Goal: Information Seeking & Learning: Learn about a topic

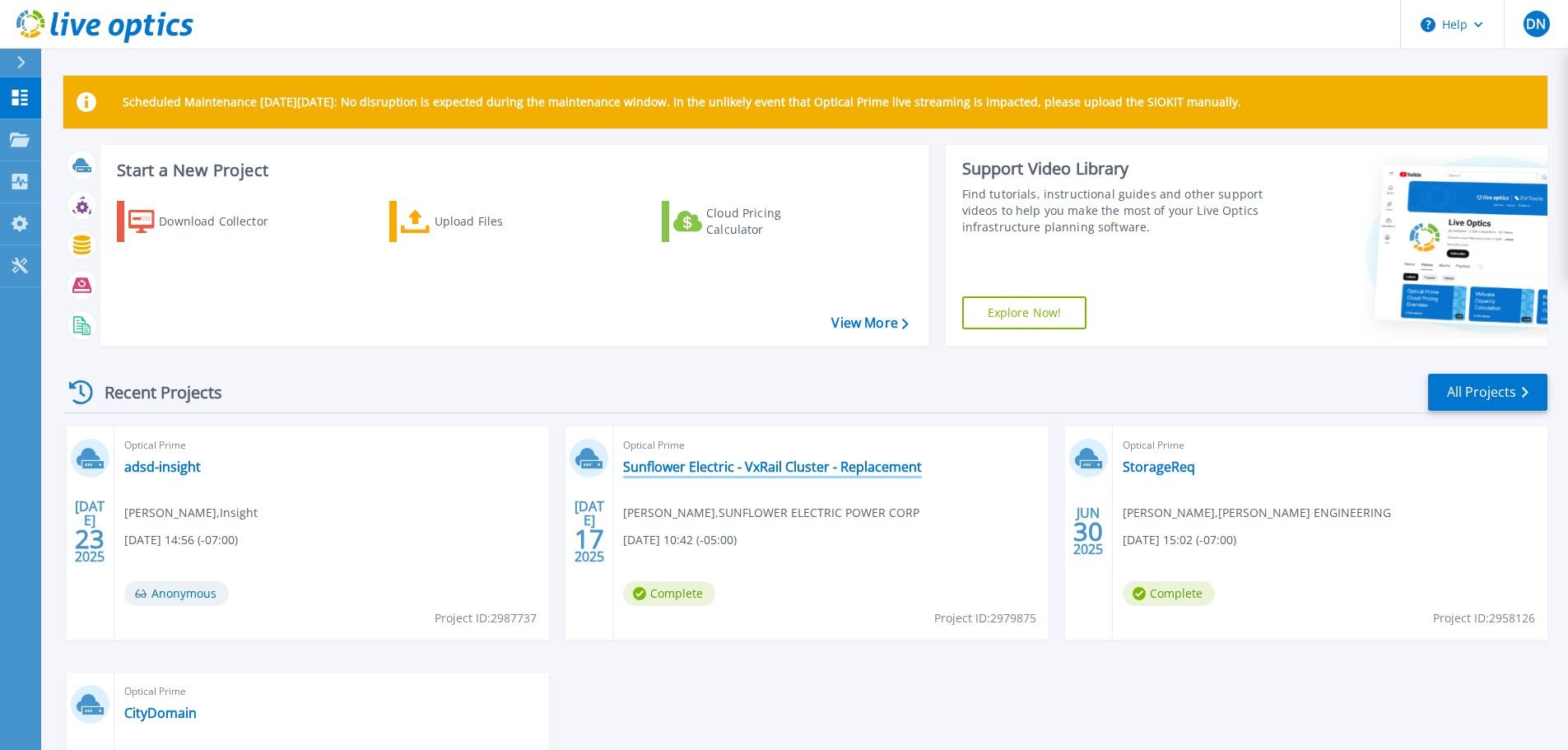
click at [840, 459] on link "Sunflower Electric - VxRail Cluster - Replacement" at bounding box center [773, 467] width 299 height 16
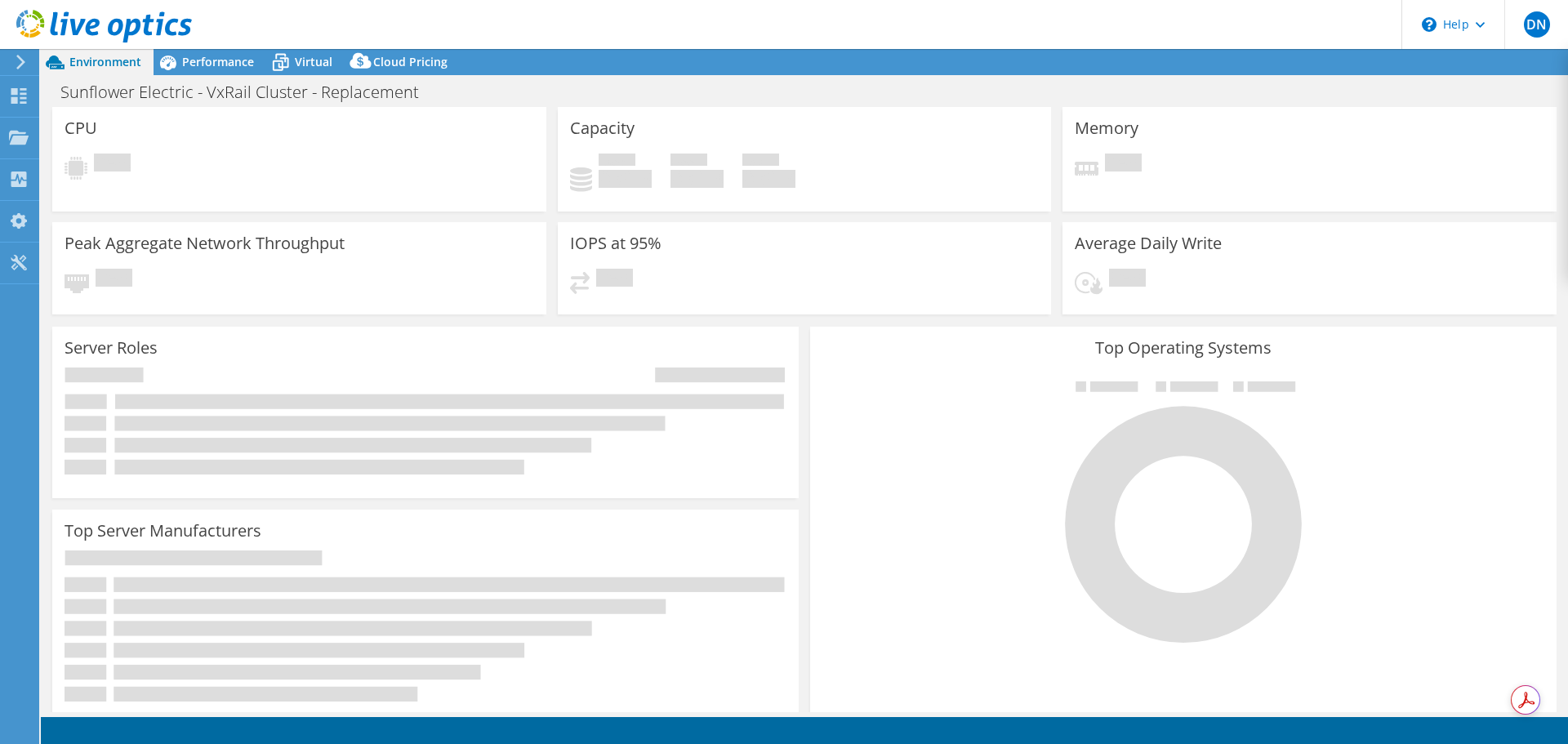
select select "USD"
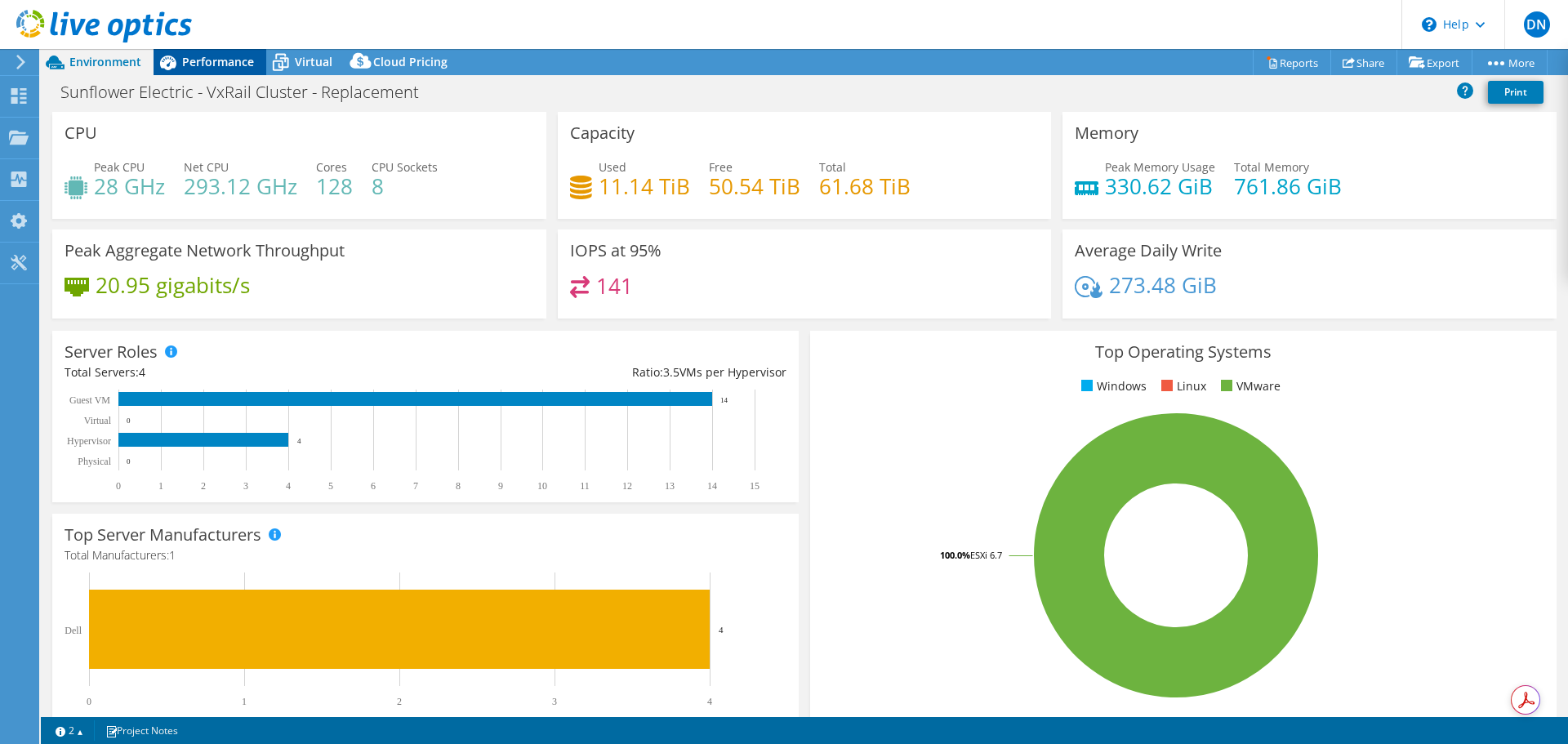
click at [211, 67] on span "Performance" at bounding box center [217, 62] width 71 height 15
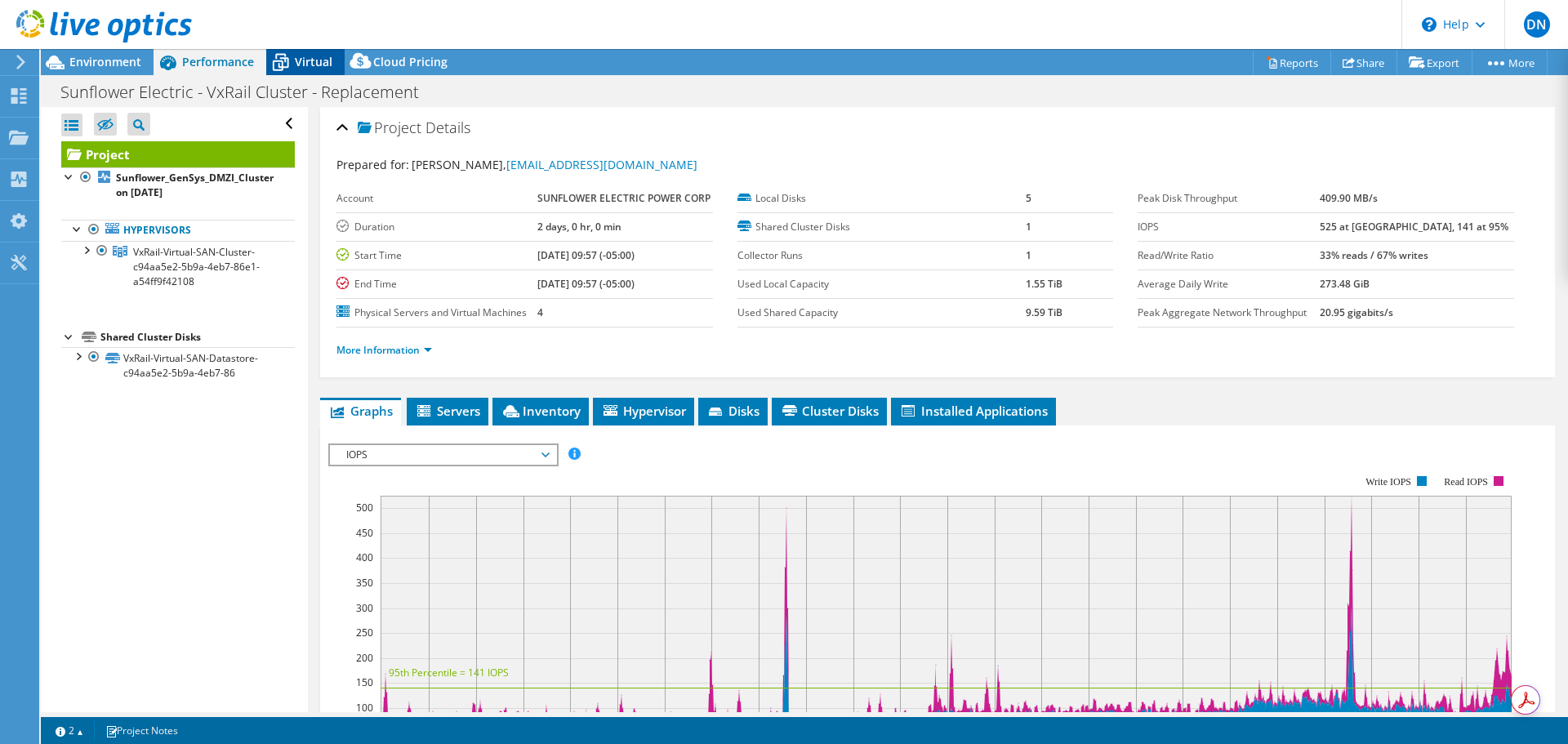
click at [296, 63] on span "Virtual" at bounding box center [314, 62] width 38 height 15
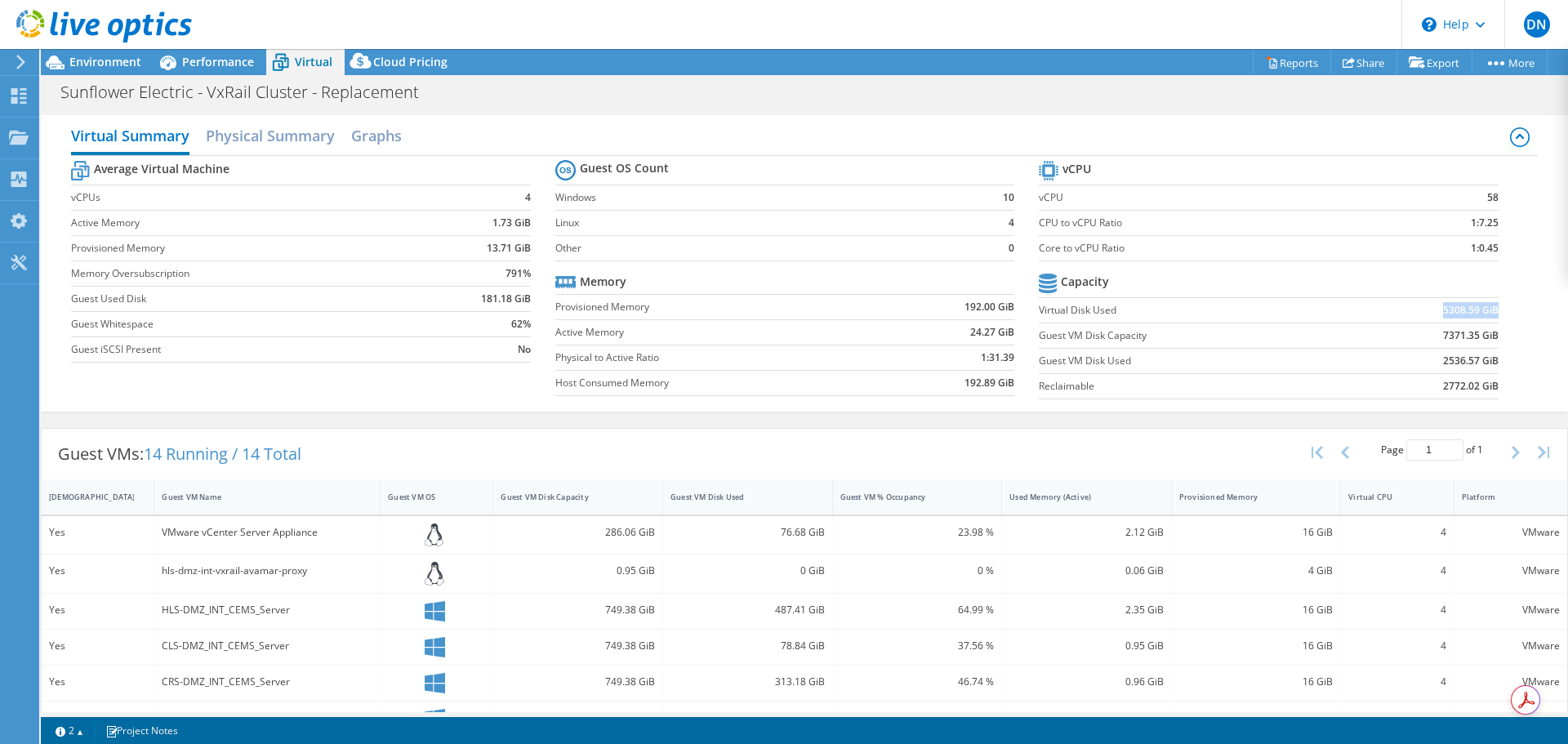
drag, startPoint x: 1431, startPoint y: 310, endPoint x: 1486, endPoint y: 310, distance: 55.0
click at [1486, 310] on b "5308.59 GiB" at bounding box center [1470, 310] width 55 height 16
copy b "5308.59 GiB"
click at [304, 142] on h2 "Physical Summary" at bounding box center [270, 138] width 129 height 36
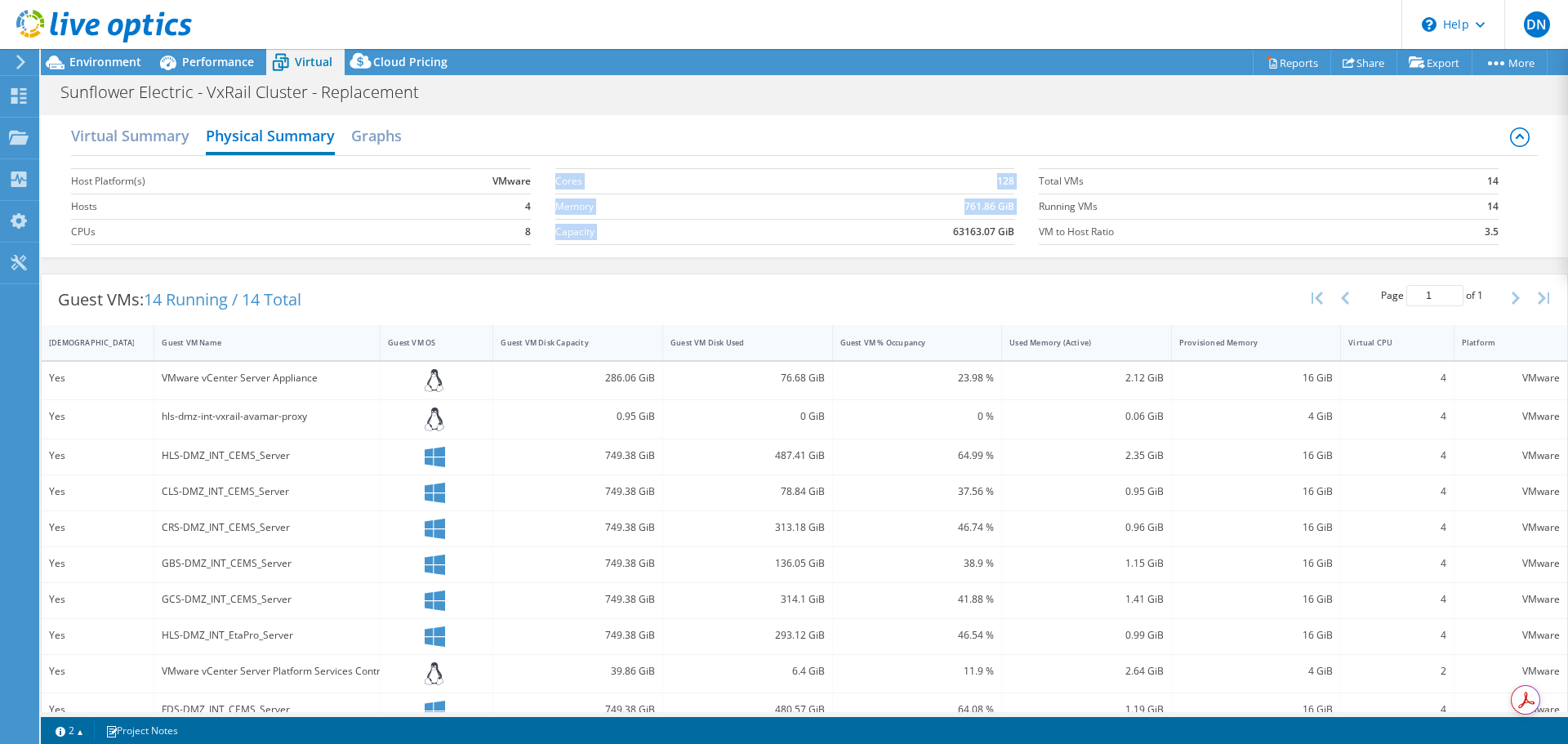
drag, startPoint x: 947, startPoint y: 233, endPoint x: 1008, endPoint y: 230, distance: 61.1
click at [1008, 230] on section "Cores 128 Memory 761.86 GiB Capacity 63163.07 GiB" at bounding box center [797, 206] width 483 height 93
copy tbody "Cores 128 Memory 761.86 GiB Capacity"
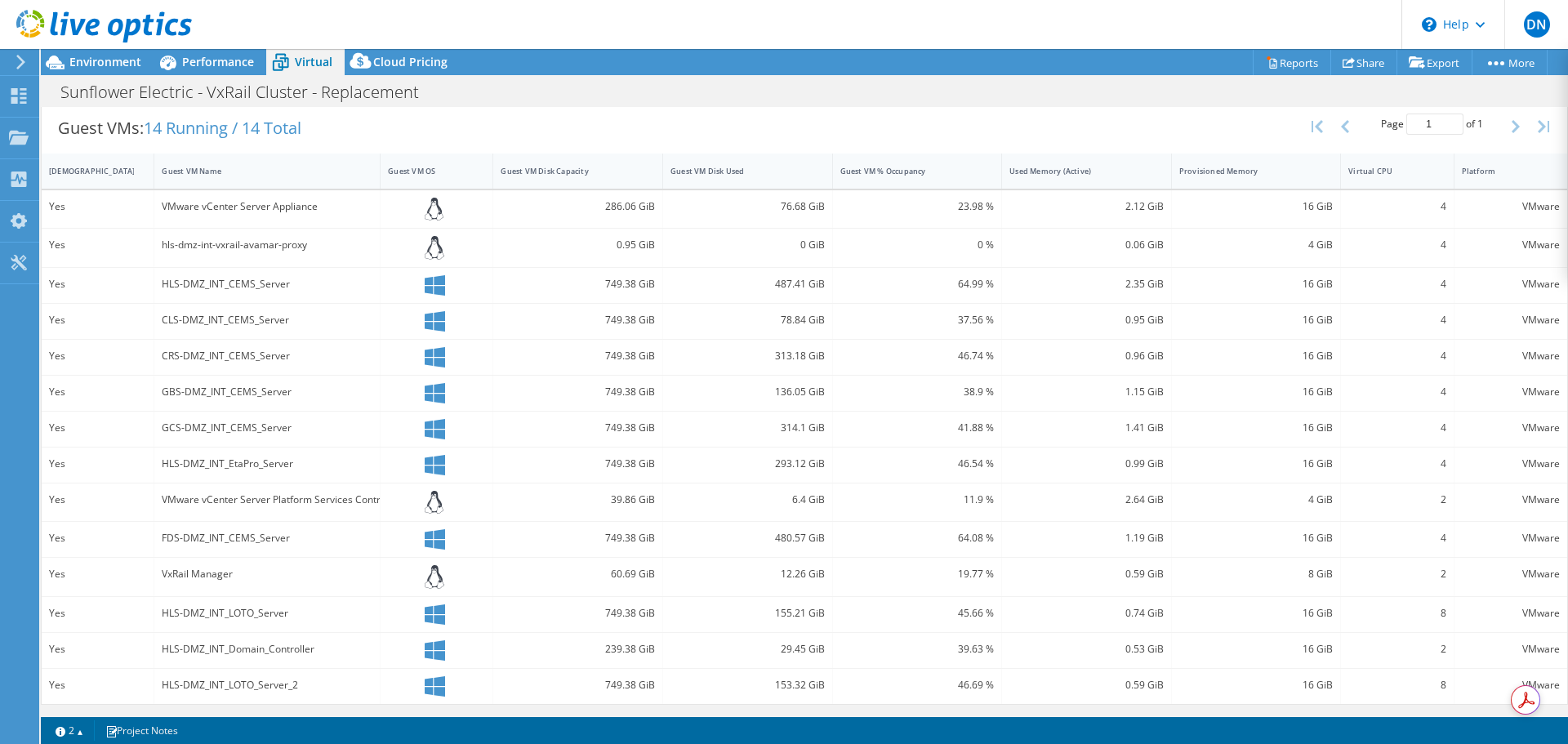
scroll to position [172, 0]
click at [398, 66] on span "Cloud Pricing" at bounding box center [410, 62] width 74 height 15
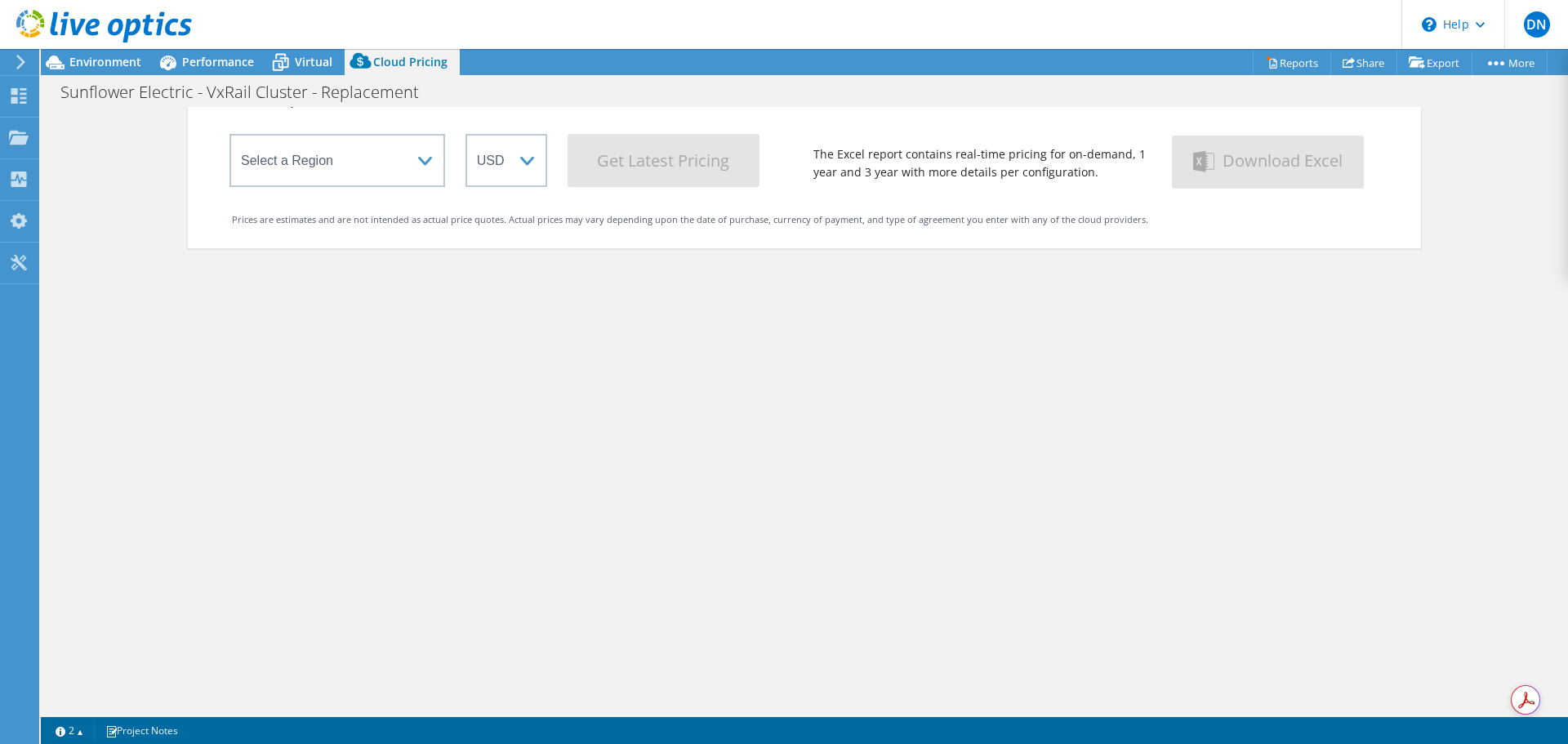
scroll to position [138, 0]
click at [186, 59] on span "Performance" at bounding box center [217, 62] width 71 height 15
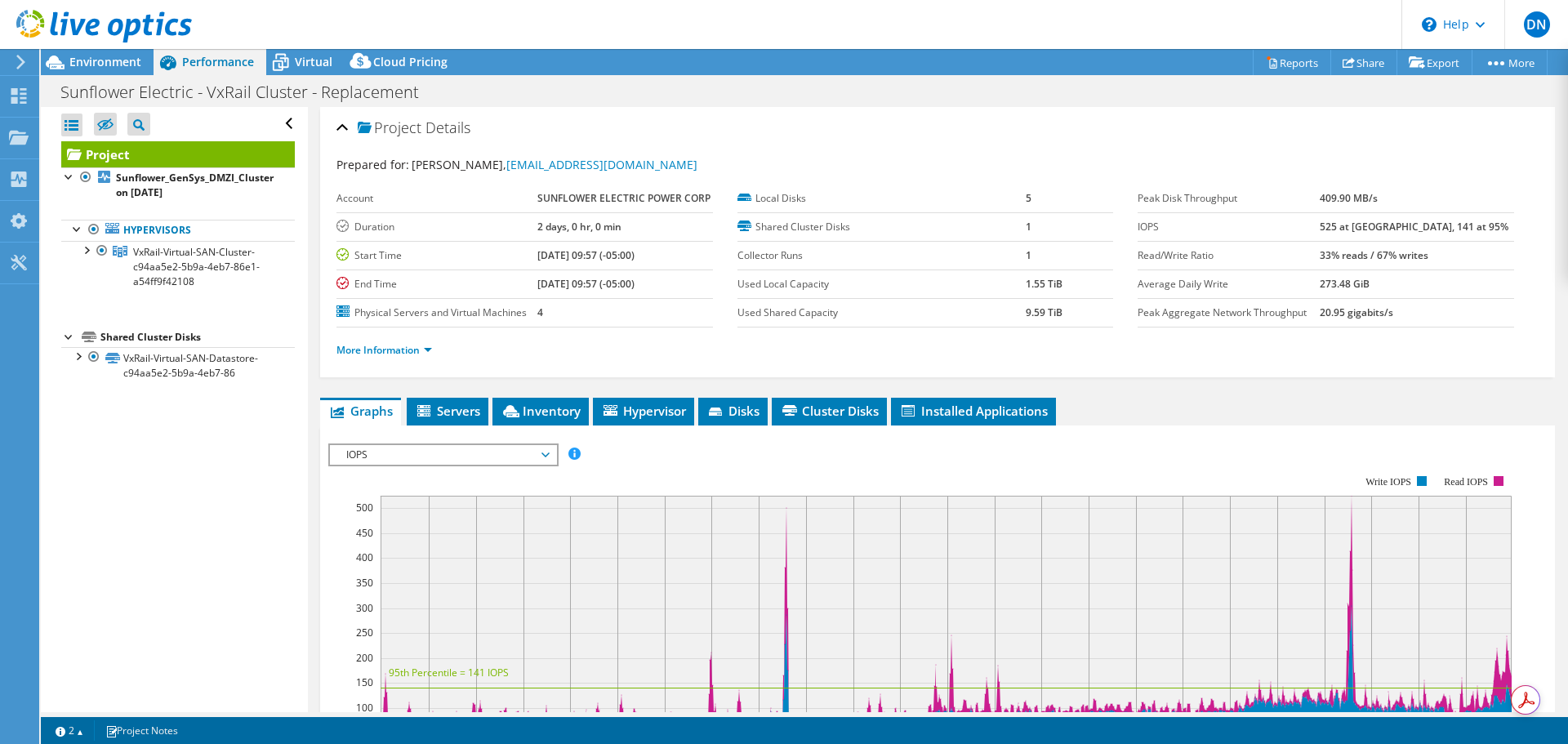
scroll to position [0, 0]
click at [129, 61] on span "Environment" at bounding box center [105, 62] width 71 height 15
